Goal: Transaction & Acquisition: Purchase product/service

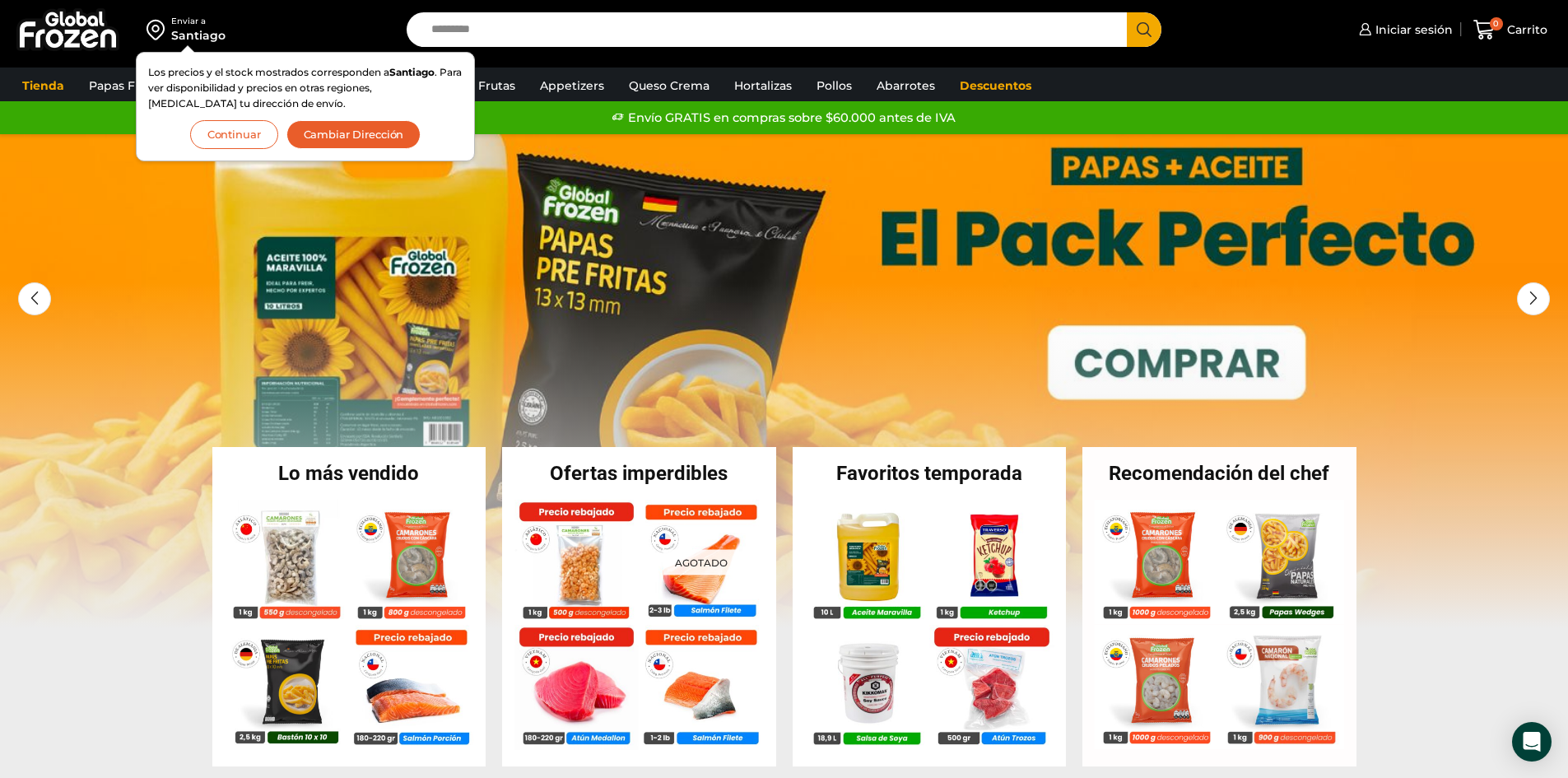
click at [312, 35] on div "Enviar a Santiago Los precios y el stock mostrados corresponden a Santiago . Pa…" at bounding box center [199, 30] width 382 height 59
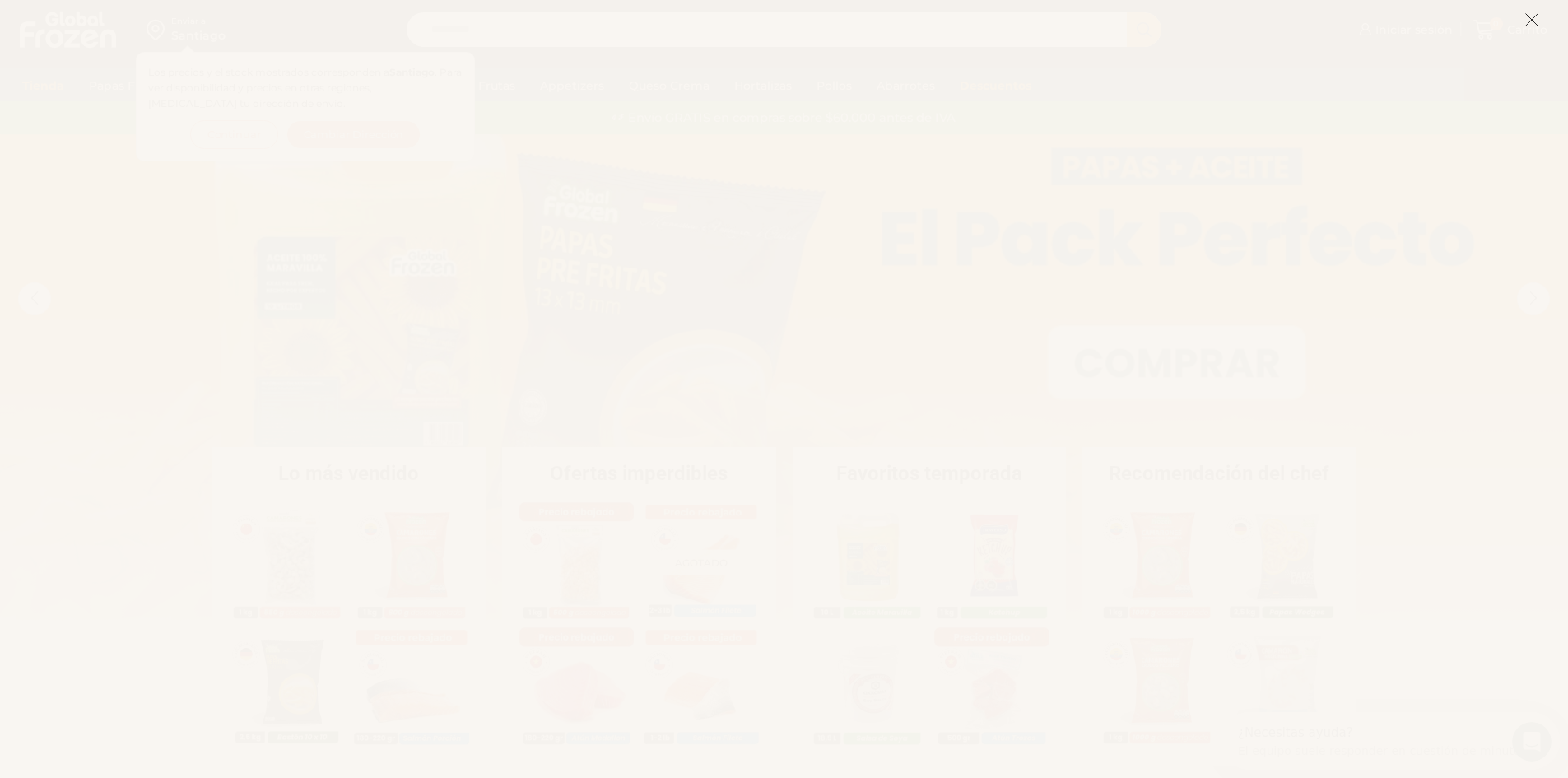
click at [1535, 19] on icon at bounding box center [1532, 19] width 15 height 15
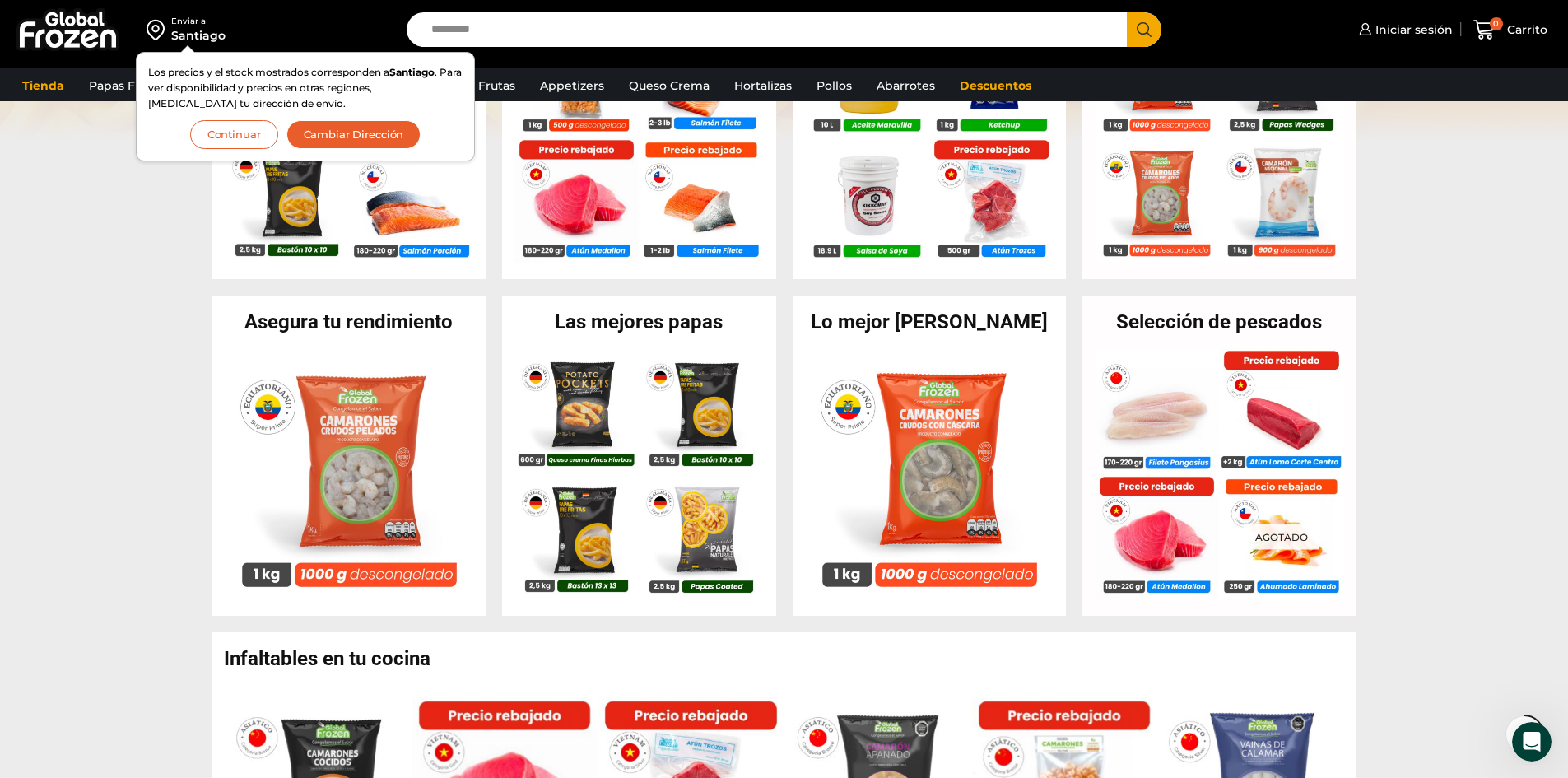
scroll to position [494, 0]
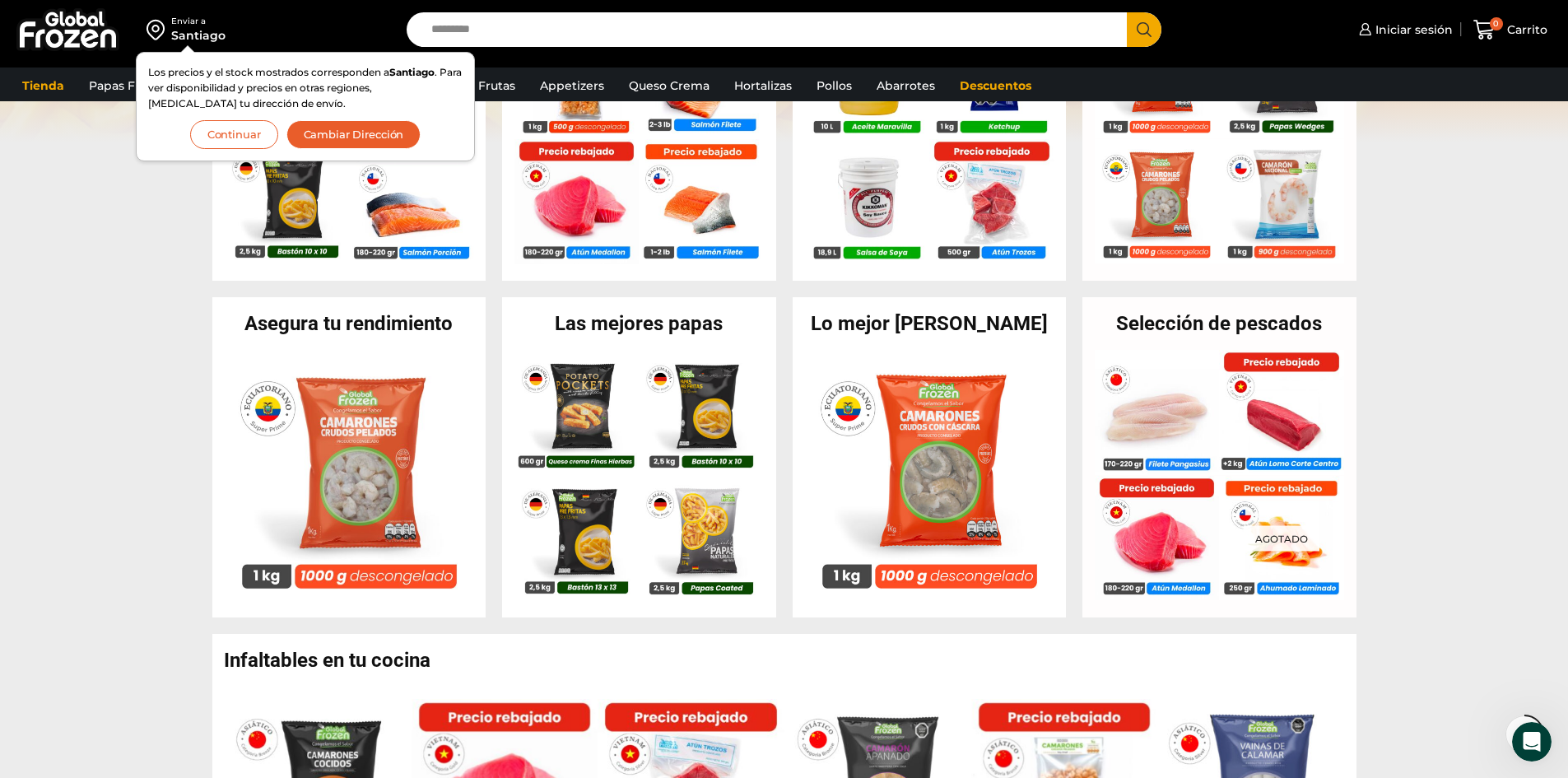
click at [250, 141] on button "Continuar" at bounding box center [234, 134] width 88 height 29
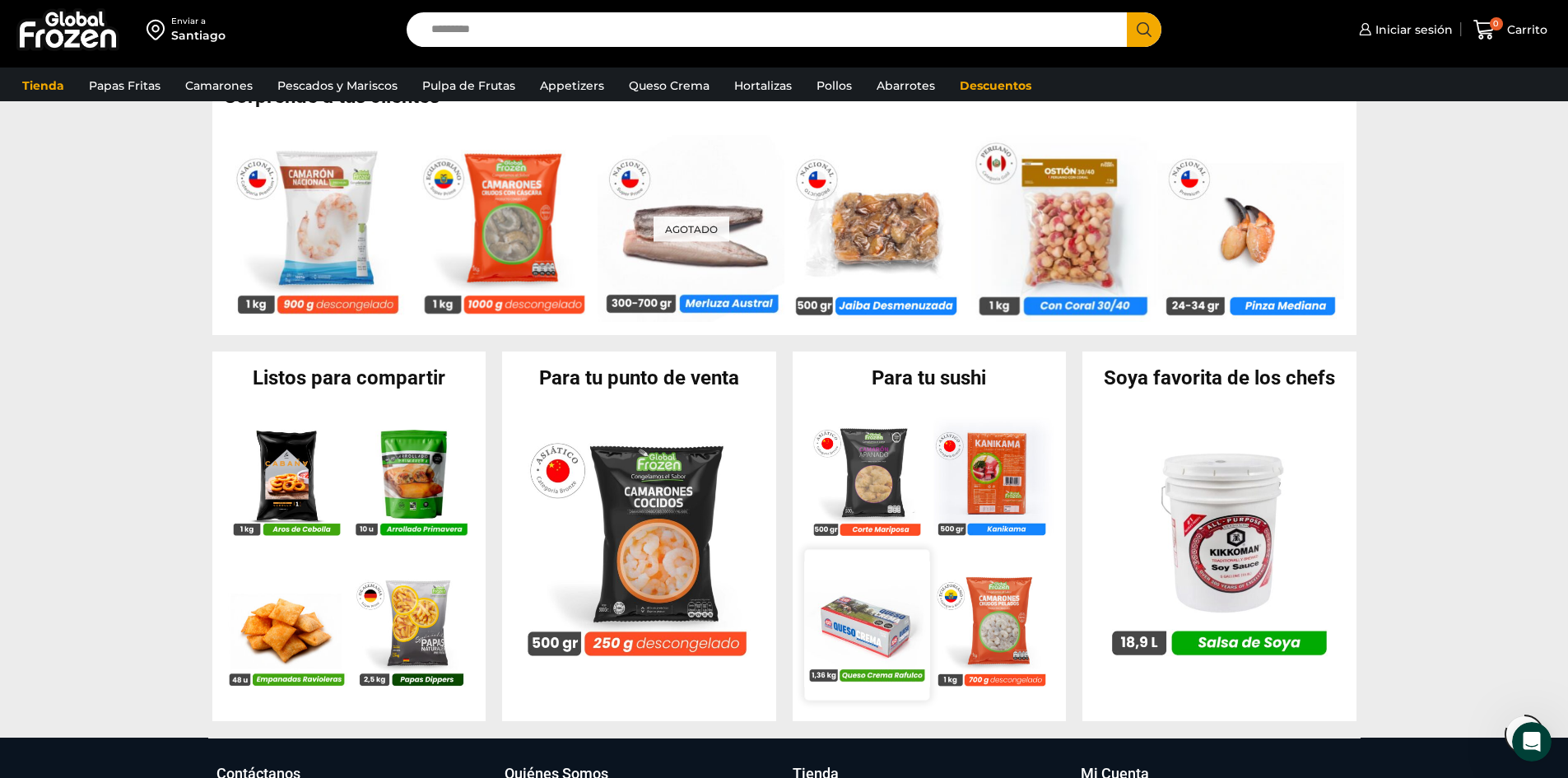
scroll to position [1401, 0]
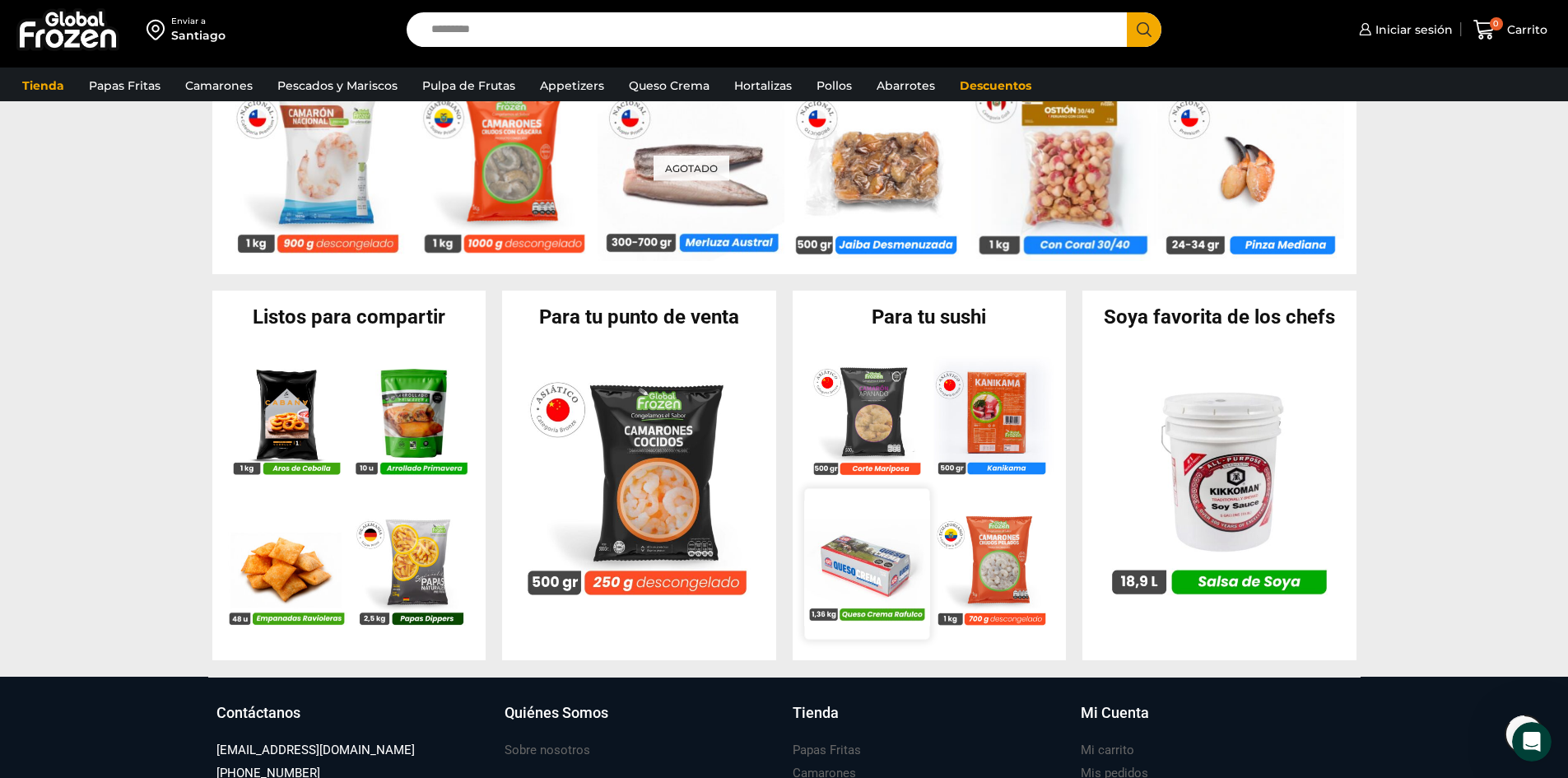
click at [911, 524] on img at bounding box center [866, 563] width 125 height 125
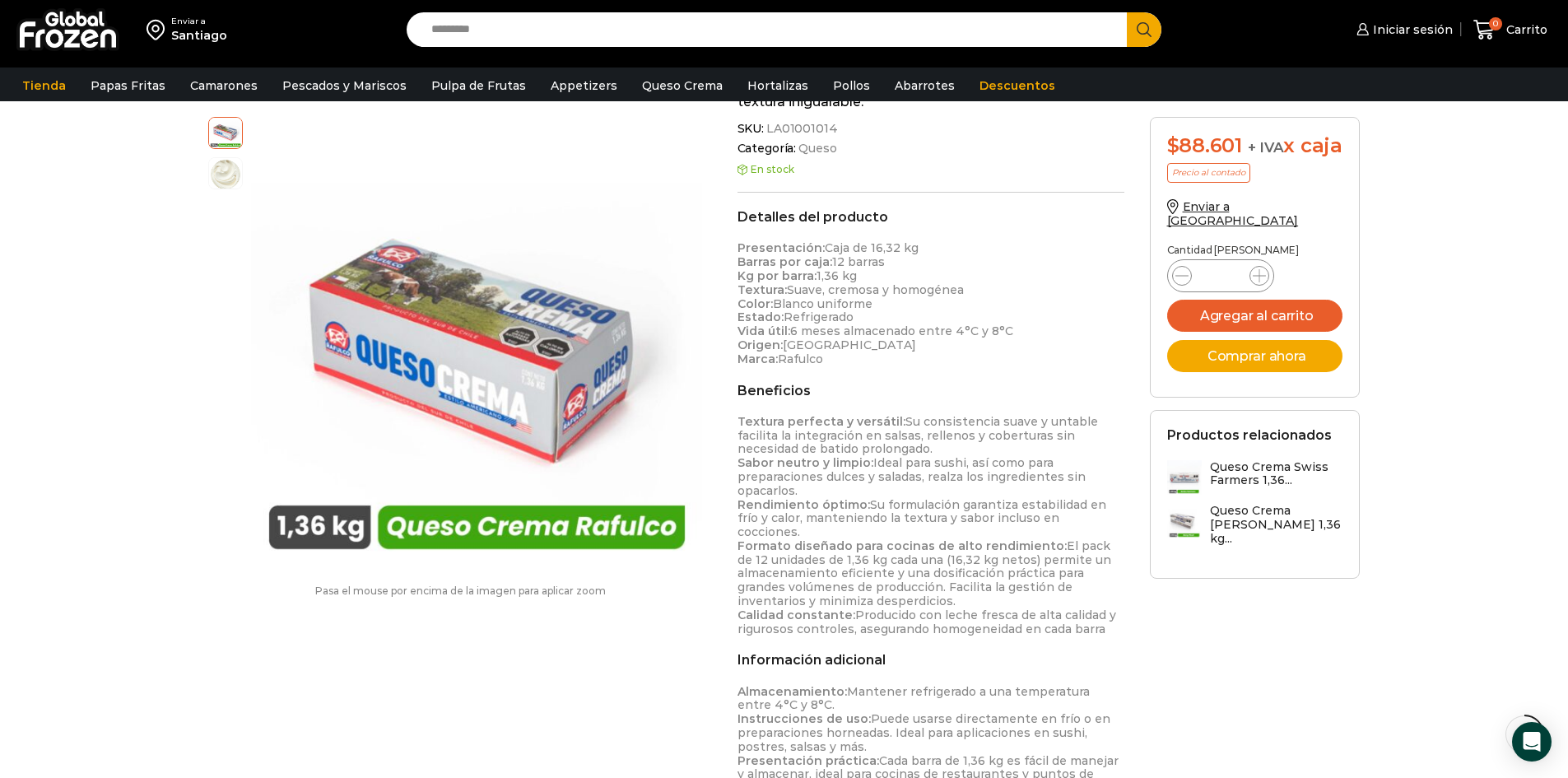
scroll to position [577, 0]
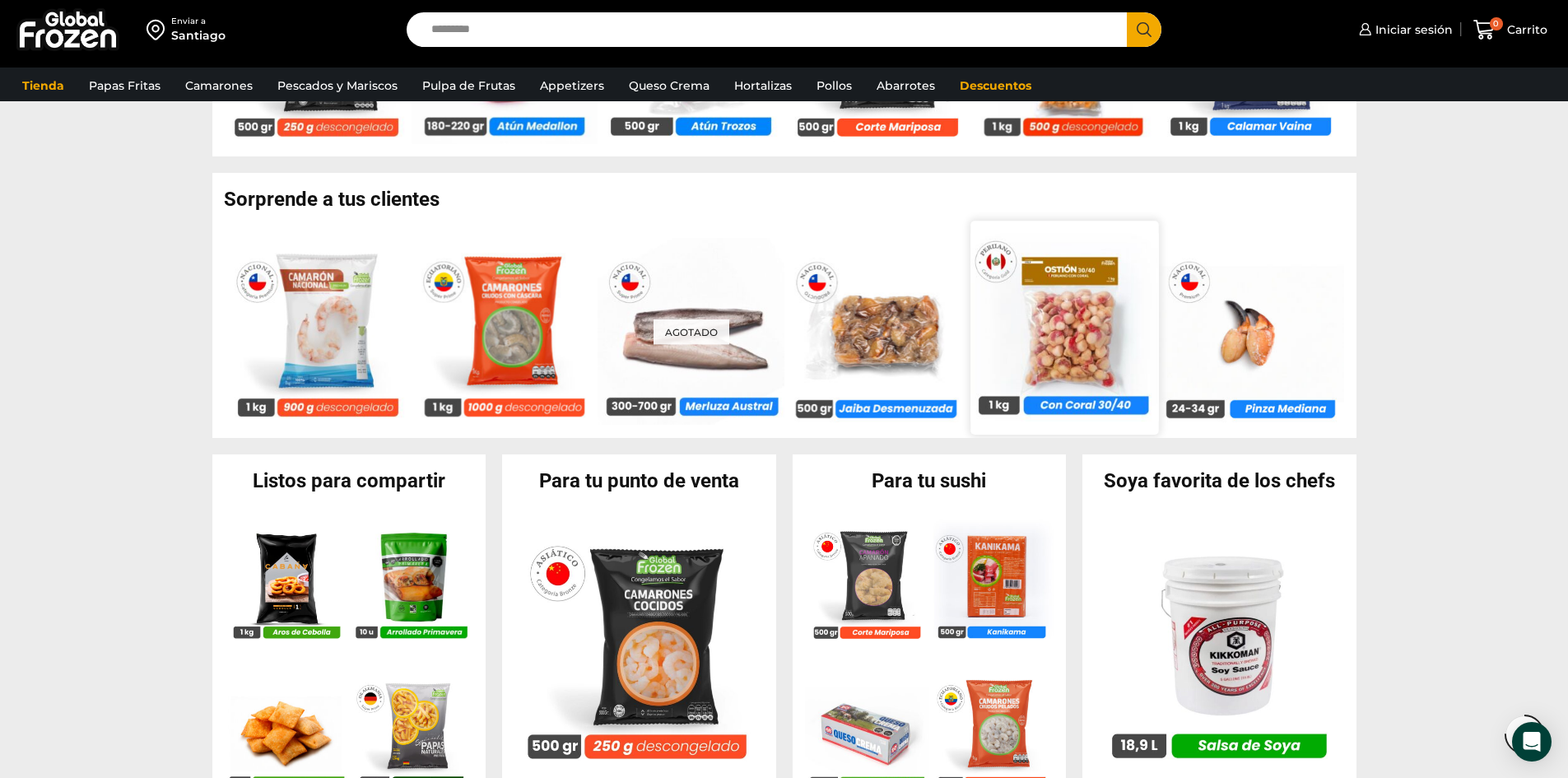
scroll to position [1236, 0]
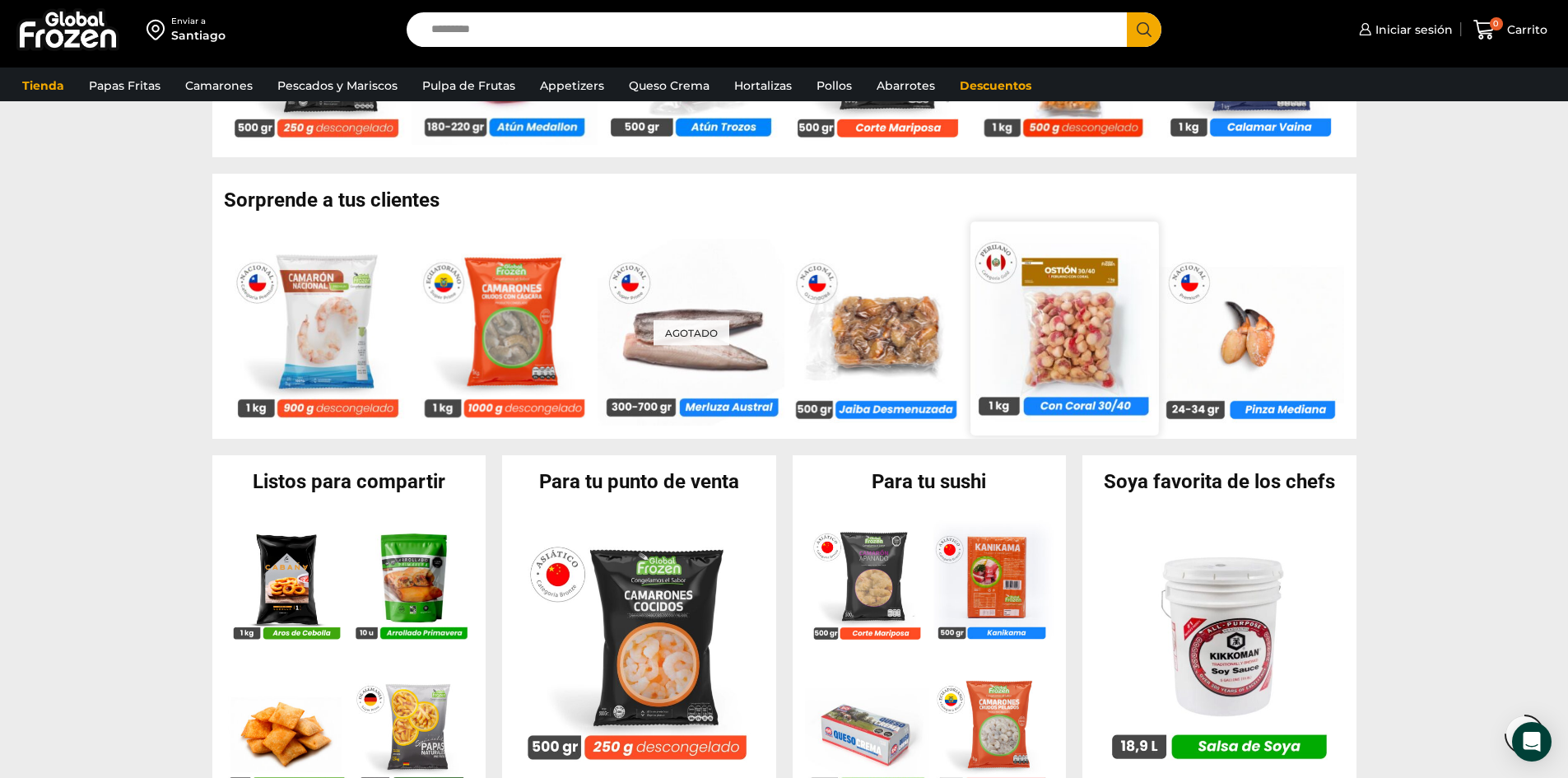
click at [1056, 328] on img at bounding box center [1063, 328] width 188 height 188
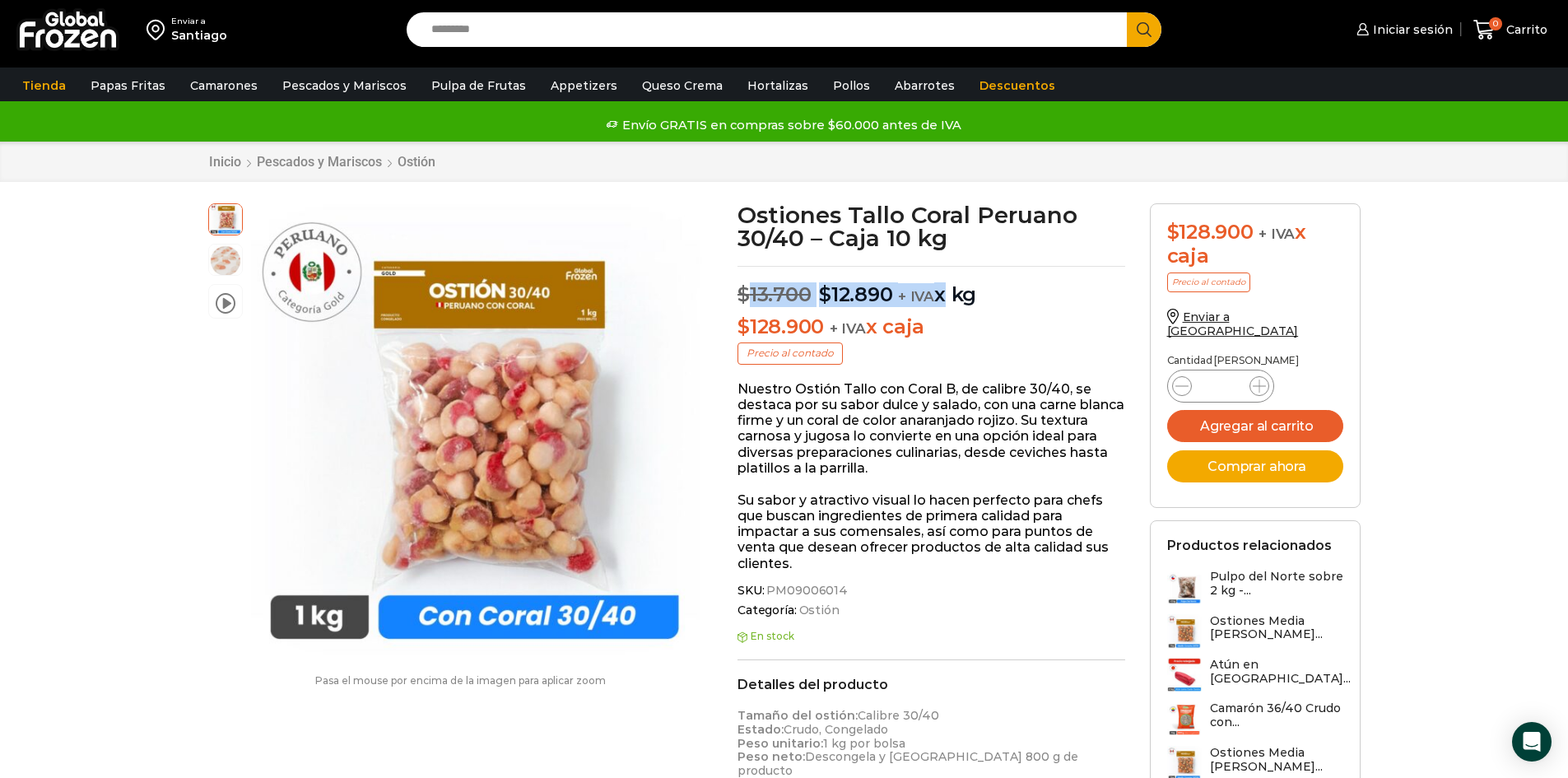
drag, startPoint x: 748, startPoint y: 291, endPoint x: 938, endPoint y: 298, distance: 190.1
click at [938, 298] on p "$ 13.700 Original price was: $13.700. $ 12.890 Current price is: $12.890. + IVA…" at bounding box center [931, 287] width 387 height 42
drag, startPoint x: 750, startPoint y: 319, endPoint x: 838, endPoint y: 312, distance: 88.3
click at [838, 312] on div "Ostiones Tallo Coral Peruano 30/40 – Caja 10 kg $ 13.700 Original price was: $1…" at bounding box center [931, 734] width 412 height 1060
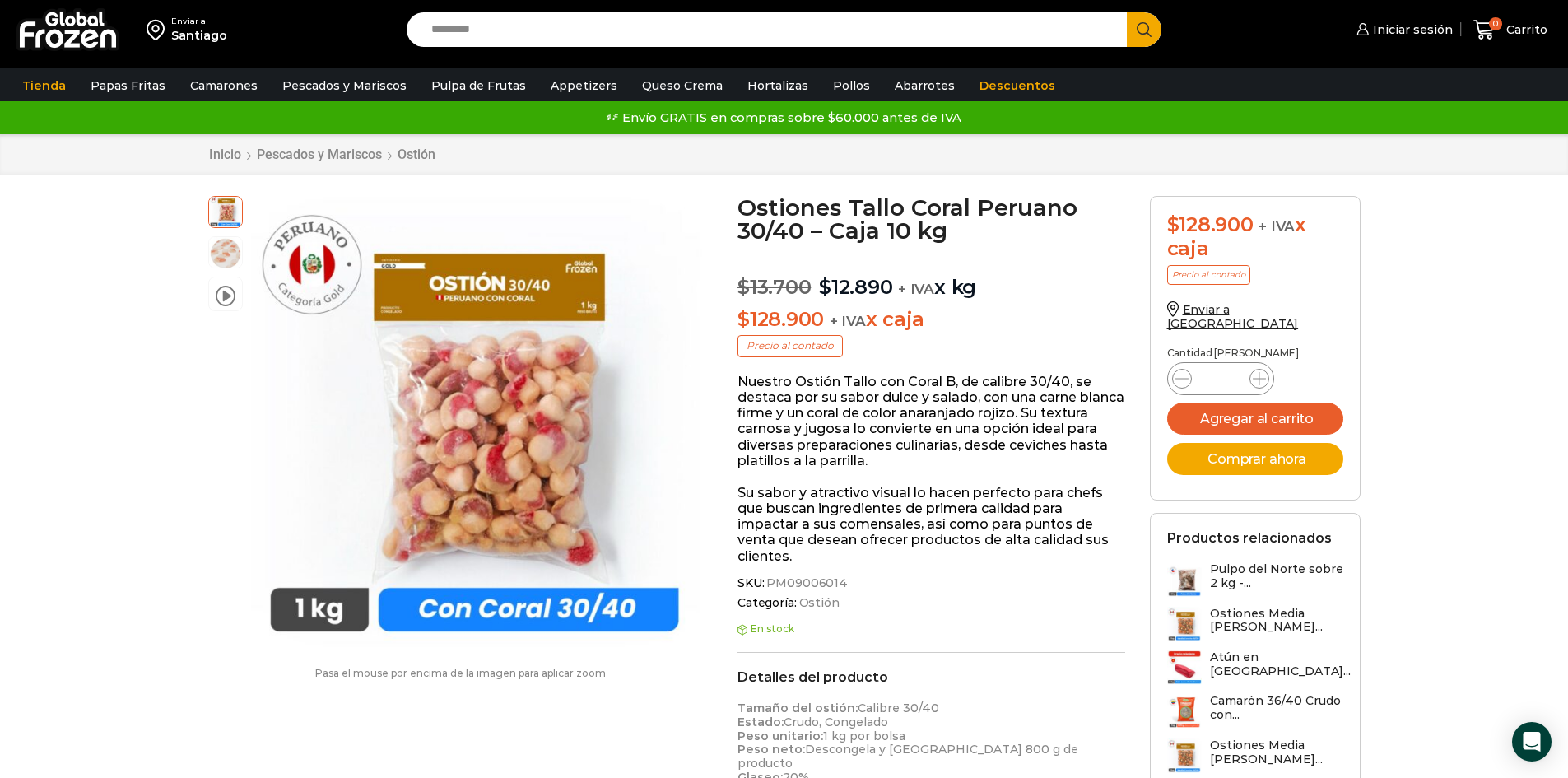
click at [810, 444] on p "Nuestro Ostión Tallo con Coral B, de calibre 30/40, se destaca por su sabor dul…" at bounding box center [931, 421] width 387 height 94
drag, startPoint x: 827, startPoint y: 288, endPoint x: 946, endPoint y: 302, distance: 119.8
click at [946, 302] on div "Ostiones Tallo Coral Peruano 30/40 – Caja 10 kg $ 13.700 Original price was: $1…" at bounding box center [931, 726] width 412 height 1060
click at [965, 362] on div "Ostiones Tallo Coral Peruano 30/40 – Caja 10 kg $ 13.700 Original price was: $1…" at bounding box center [931, 726] width 412 height 1060
